Goal: Find specific page/section: Find specific page/section

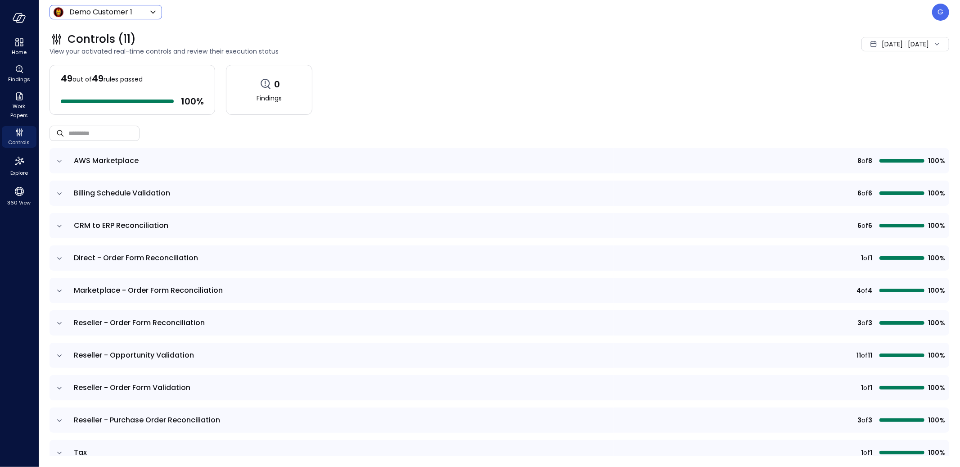
click at [96, 16] on body "Home Findings Work Papers Controls Explore 360 View Demo Customer 1 ***** ​ G C…" at bounding box center [480, 233] width 960 height 467
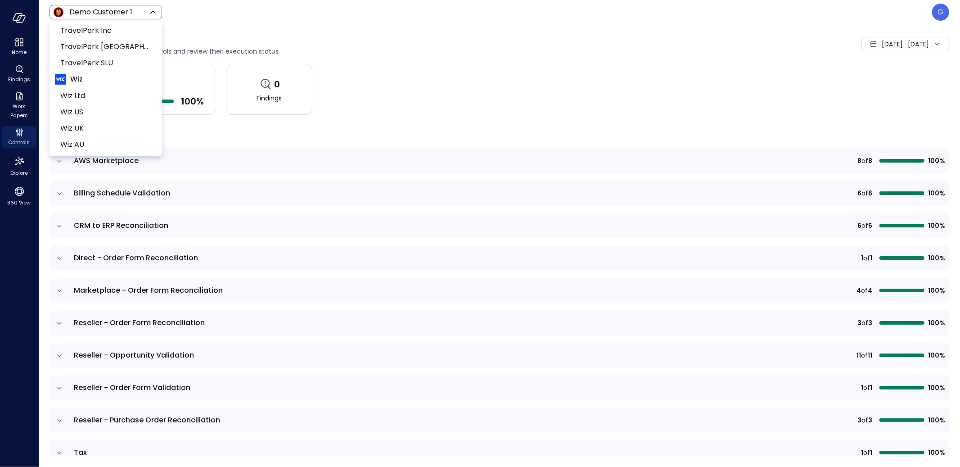
scroll to position [562, 0]
click at [110, 121] on span "Yotpo Inc" at bounding box center [104, 126] width 89 height 11
type input "******"
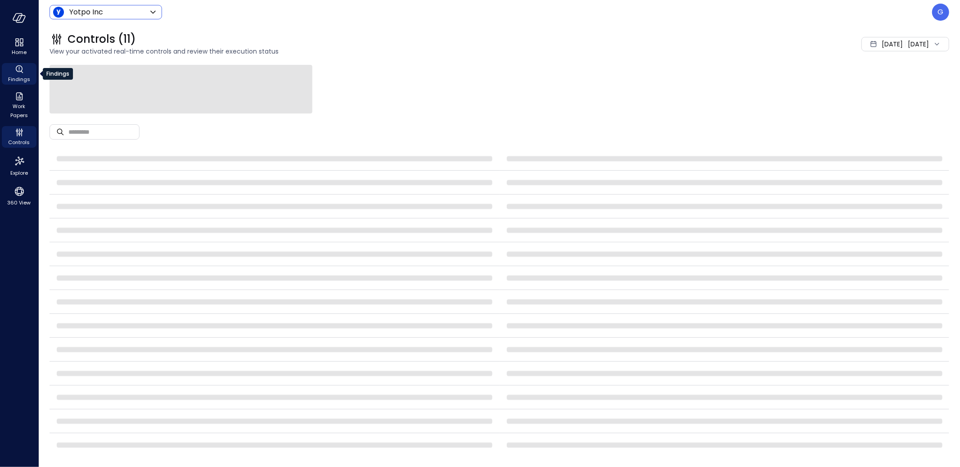
click at [25, 77] on span "Findings" at bounding box center [19, 79] width 22 height 9
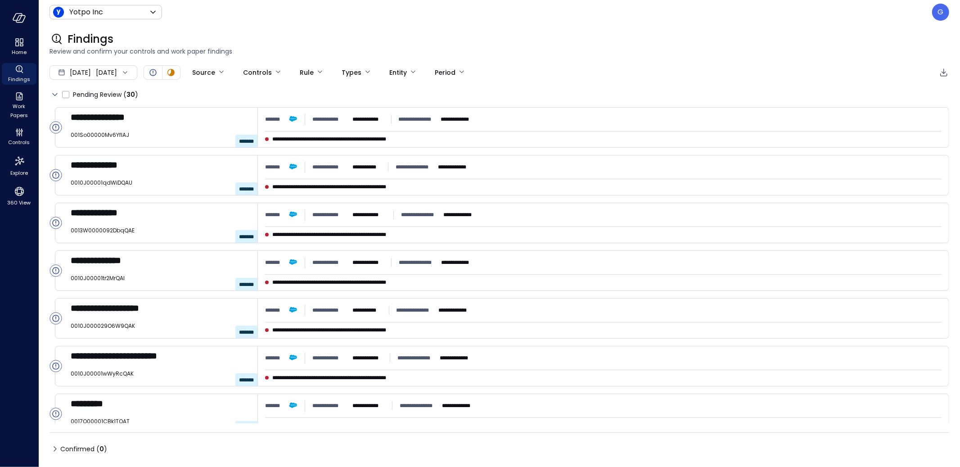
click at [137, 67] on div "[DATE] [DATE]" at bounding box center [93, 72] width 88 height 14
click at [111, 125] on li "Current Year [DATE]" at bounding box center [99, 126] width 72 height 15
click at [485, 40] on div "Findings" at bounding box center [498, 39] width 899 height 14
click at [463, 35] on div "Findings" at bounding box center [498, 39] width 899 height 14
click at [22, 136] on icon "Controls" at bounding box center [19, 132] width 11 height 11
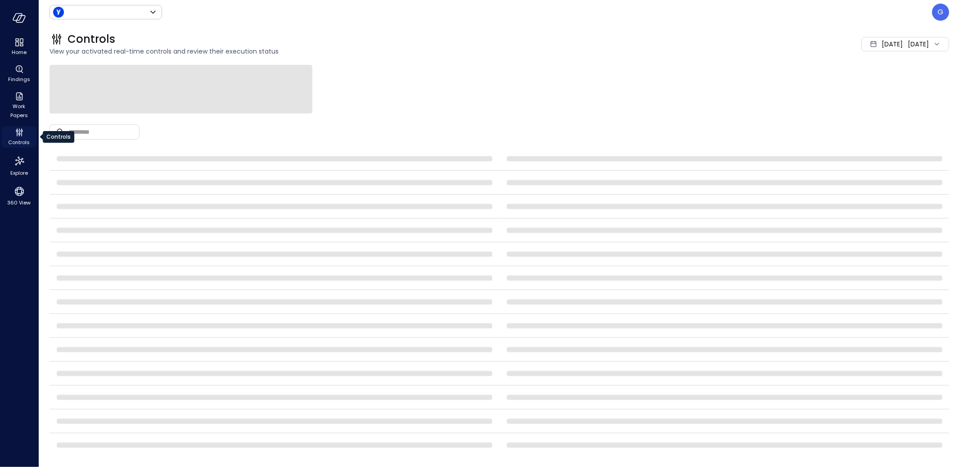
type input "******"
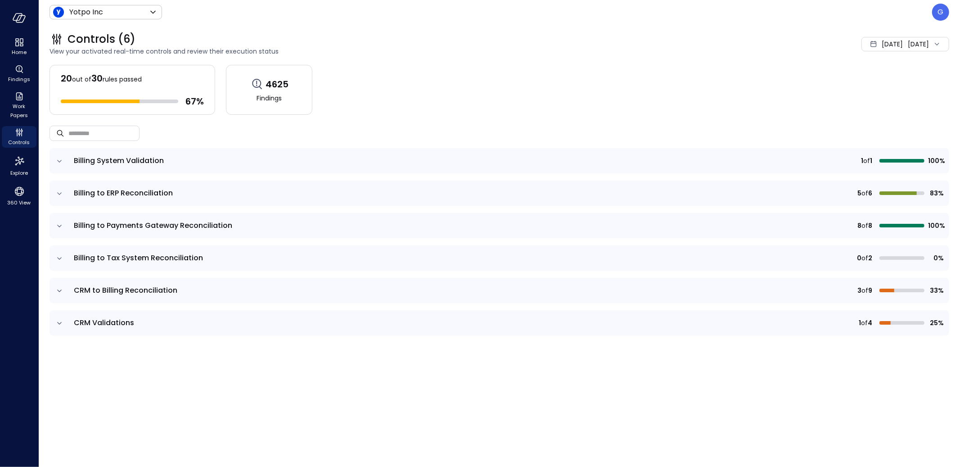
click at [54, 162] on td at bounding box center [58, 160] width 19 height 25
click at [56, 162] on icon "expand row" at bounding box center [59, 161] width 9 height 9
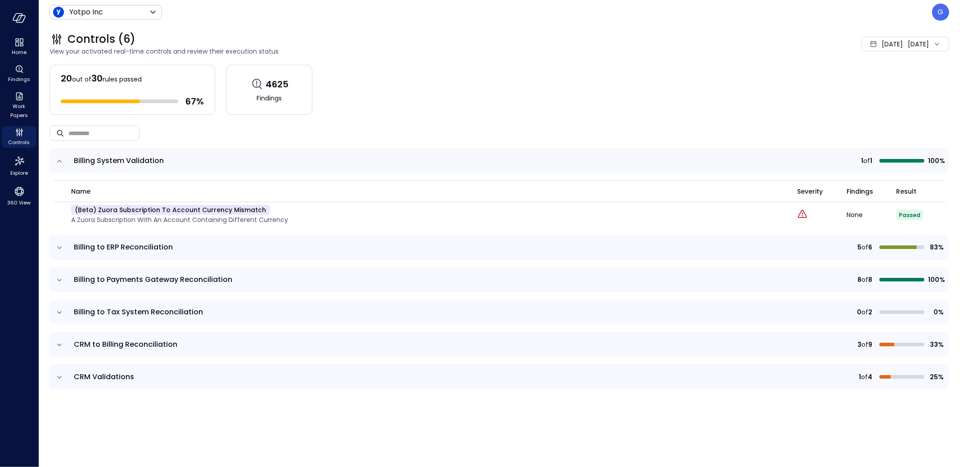
click at [56, 162] on icon "expand row" at bounding box center [59, 161] width 9 height 9
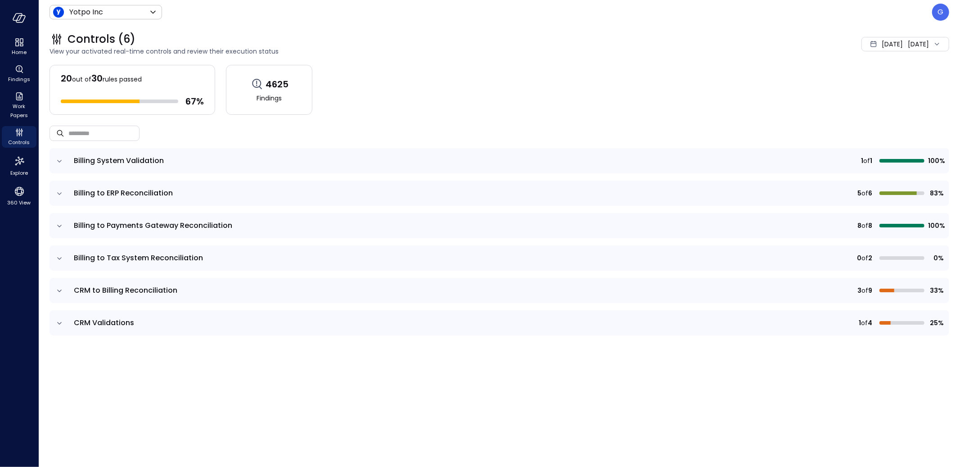
click at [62, 197] on icon "expand row" at bounding box center [59, 193] width 9 height 9
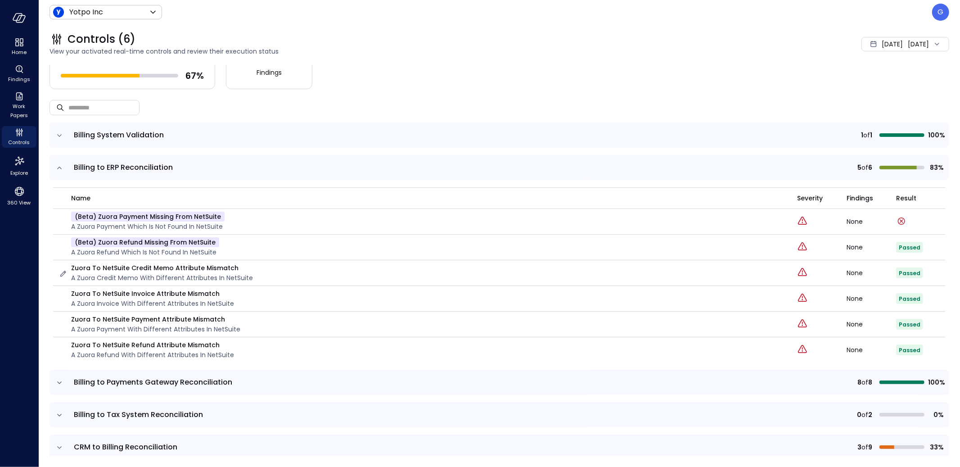
scroll to position [28, 0]
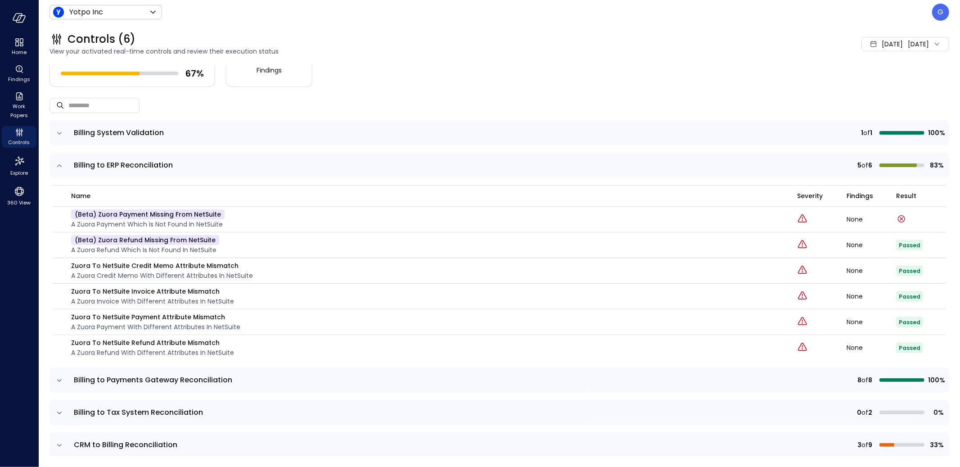
click at [59, 383] on icon "expand row" at bounding box center [59, 380] width 9 height 9
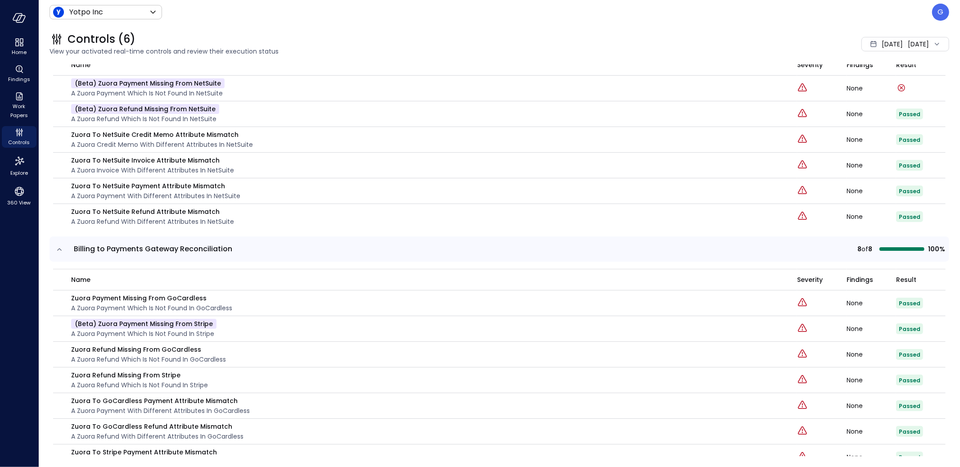
scroll to position [278, 0]
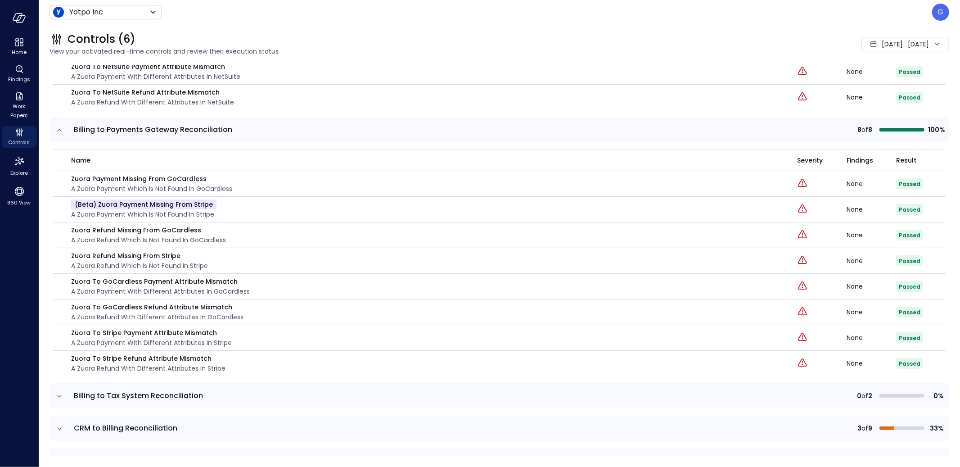
click at [60, 393] on icon "expand row" at bounding box center [59, 395] width 9 height 9
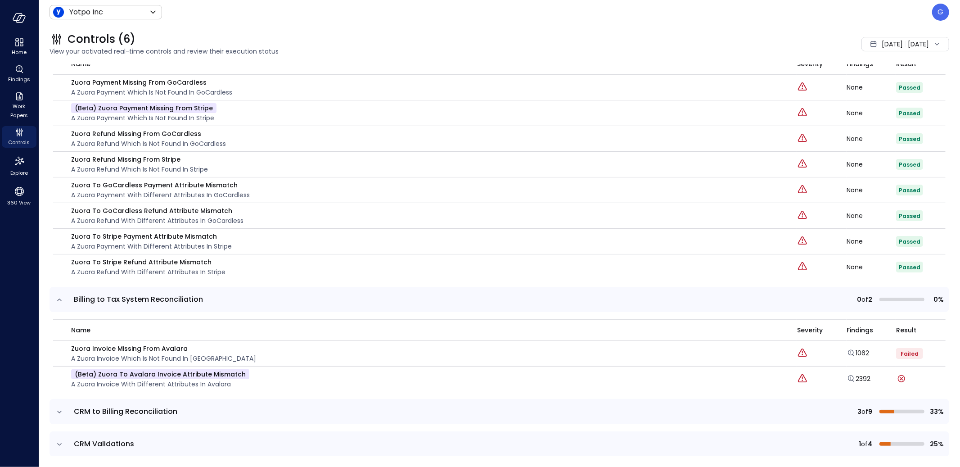
scroll to position [382, 0]
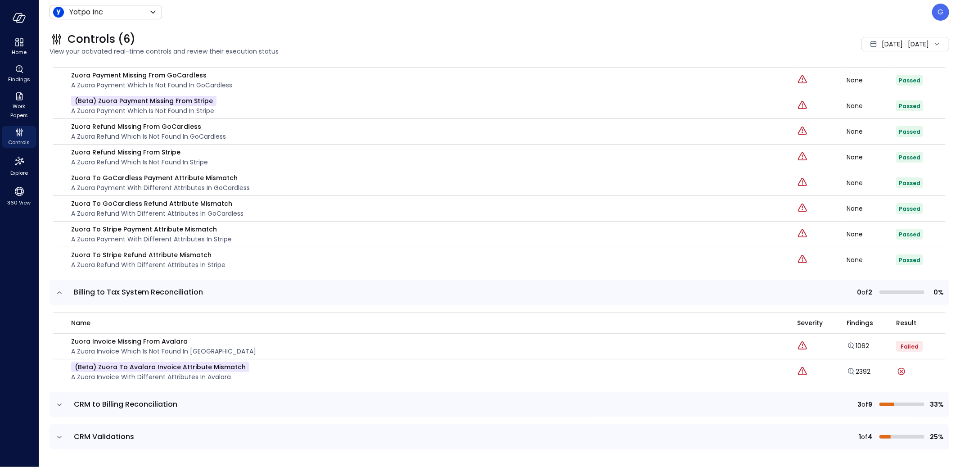
click at [56, 402] on icon "expand row" at bounding box center [59, 404] width 9 height 9
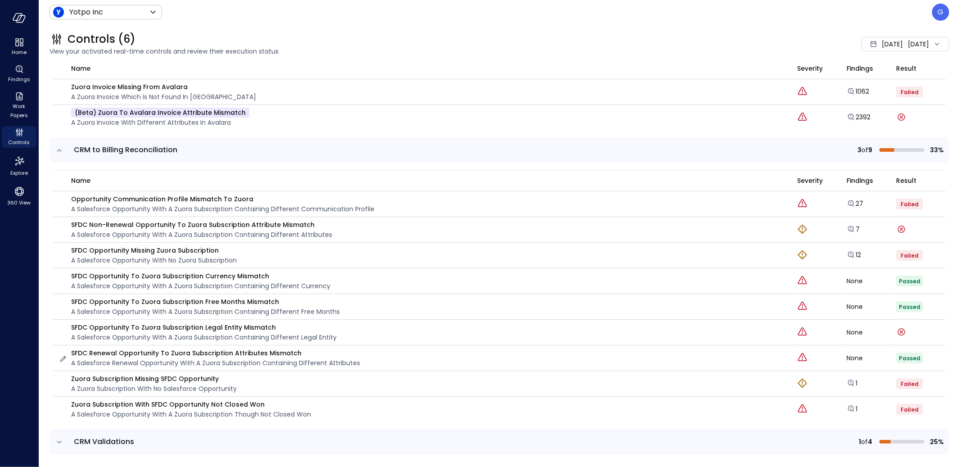
scroll to position [641, 0]
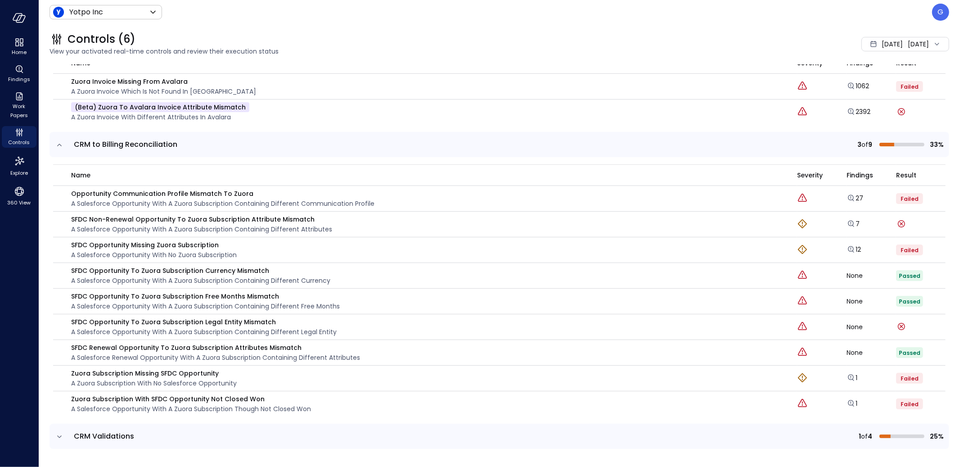
click at [58, 434] on icon "expand row" at bounding box center [59, 436] width 9 height 9
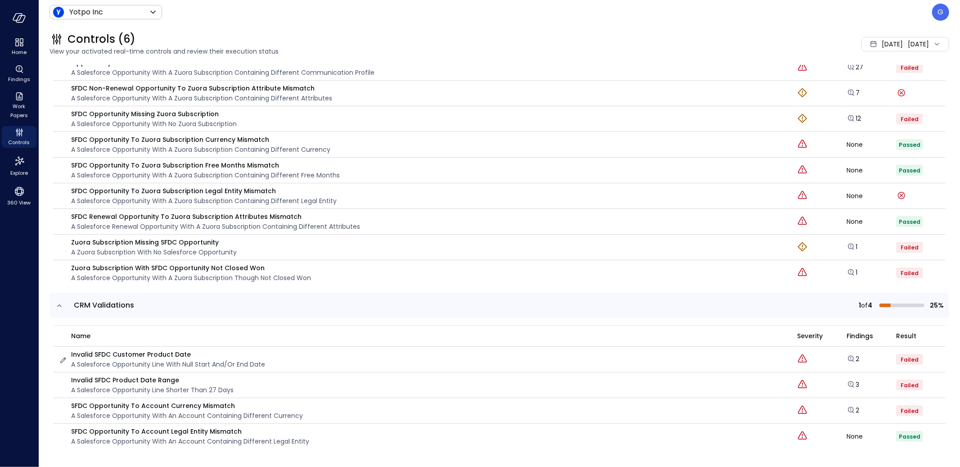
scroll to position [0, 0]
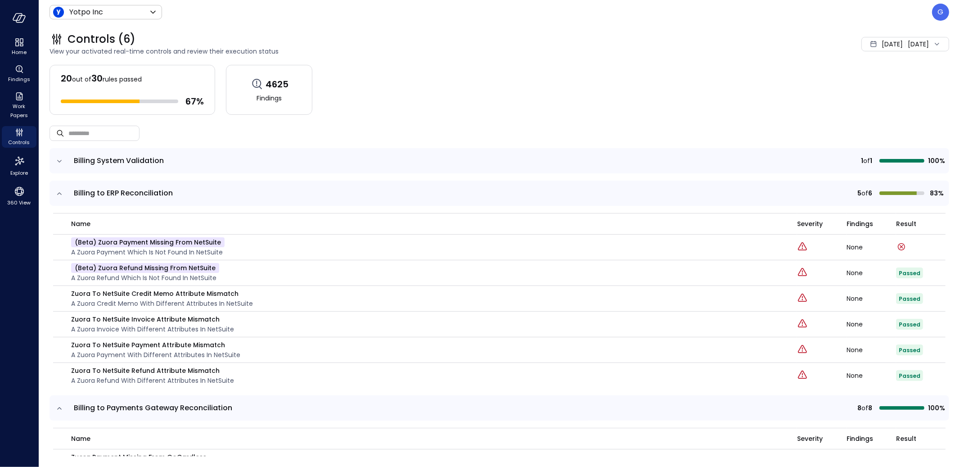
click at [628, 99] on div "20 out of 30 rules passed 67 % 4625 Findings" at bounding box center [498, 90] width 899 height 50
click at [58, 154] on td at bounding box center [58, 160] width 19 height 25
click at [58, 158] on icon "expand row" at bounding box center [59, 161] width 9 height 9
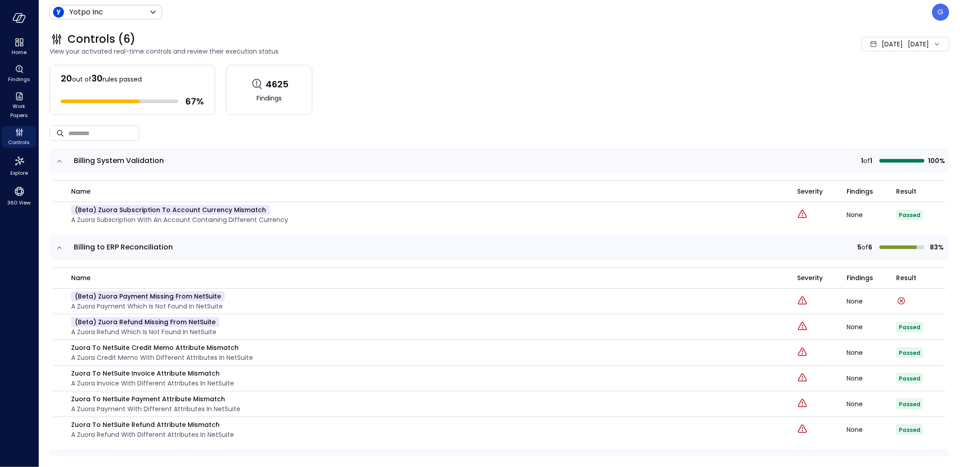
click at [59, 158] on icon "expand row" at bounding box center [59, 161] width 9 height 9
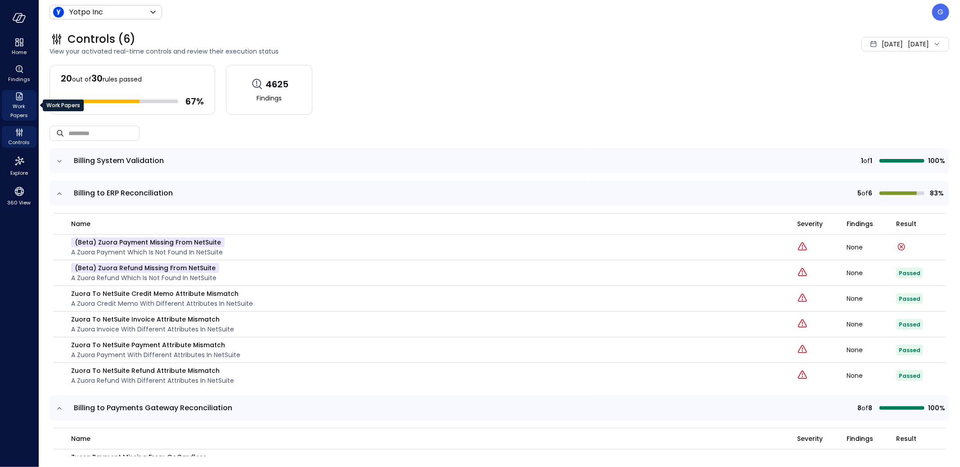
click at [11, 109] on span "Work Papers" at bounding box center [18, 111] width 27 height 18
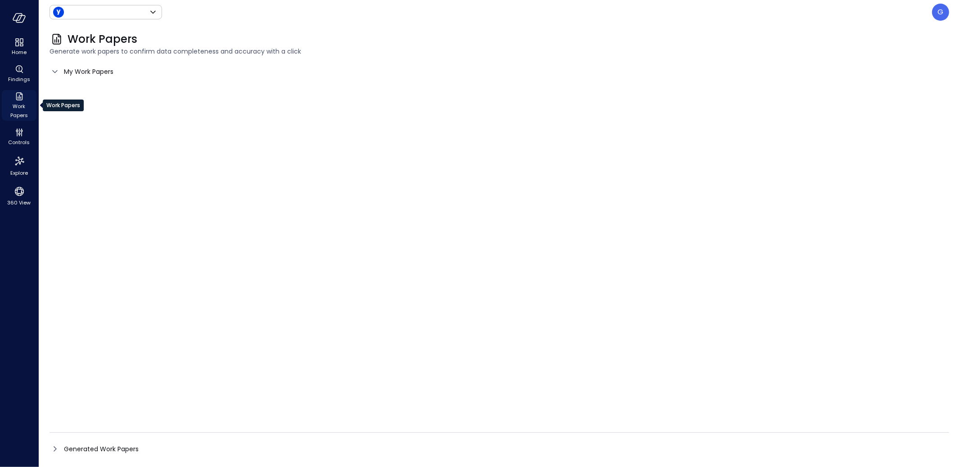
type input "******"
